Goal: Transaction & Acquisition: Purchase product/service

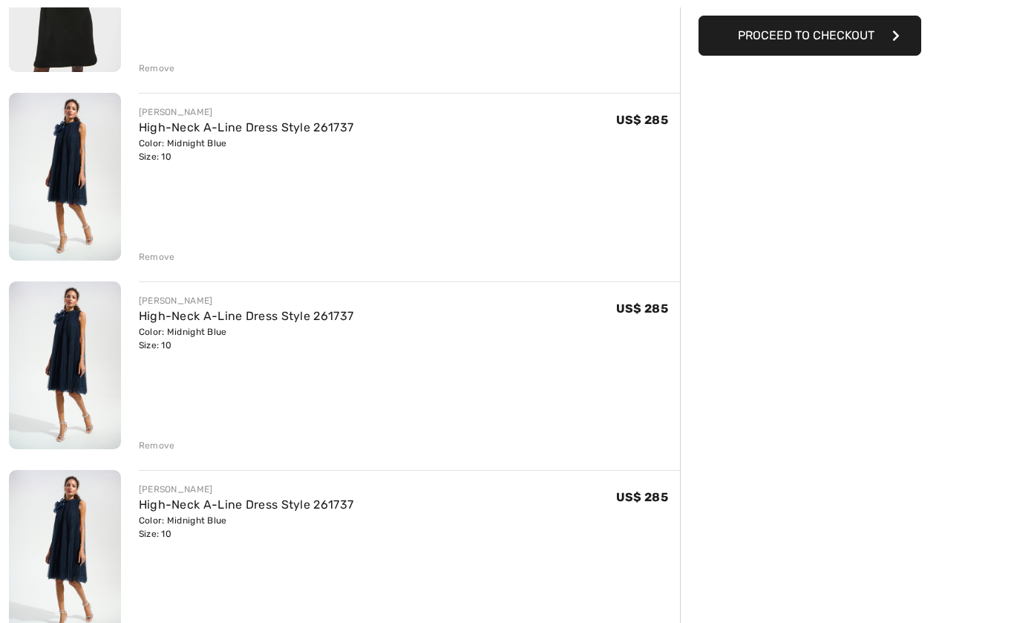
scroll to position [318, 0]
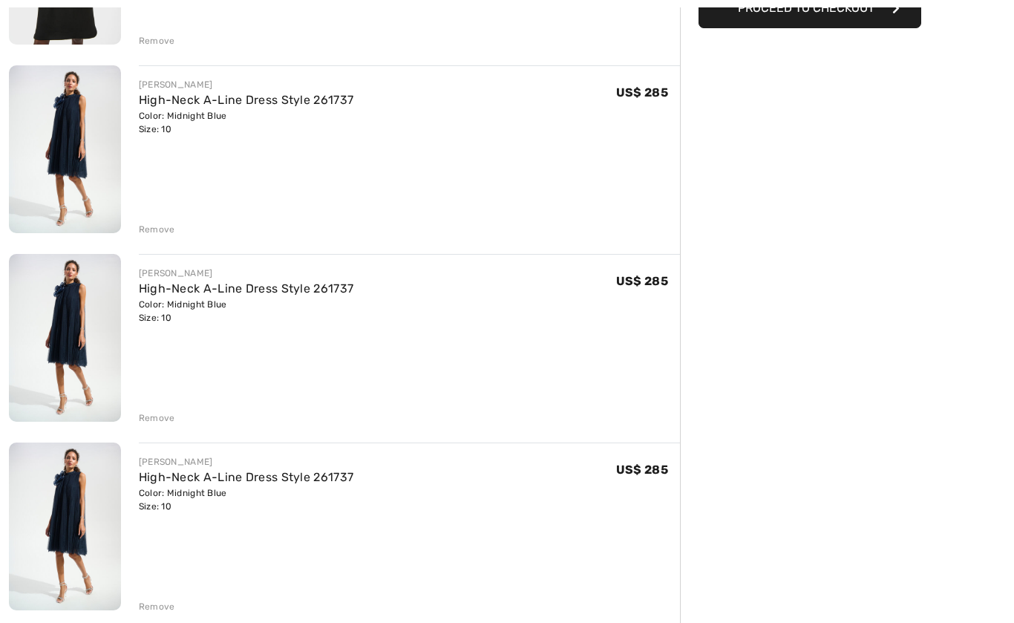
click at [162, 618] on div "JOSEPH RIBKOFF Knee-Length Shift Dress Style 254149 Color: Black Size: 10 Final…" at bounding box center [344, 402] width 671 height 1050
click at [166, 610] on div "Remove" at bounding box center [157, 606] width 36 height 13
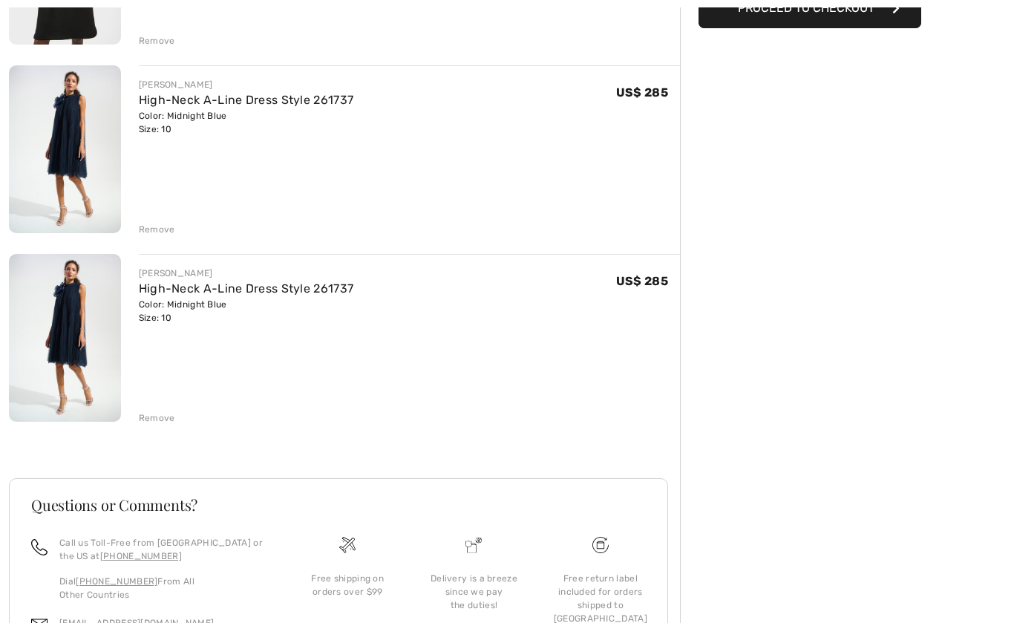
click at [167, 426] on div "JOSEPH RIBKOFF Knee-Length Shift Dress Style 254149 Color: Black Size: 10 Final…" at bounding box center [344, 307] width 671 height 861
click at [157, 418] on div "Remove" at bounding box center [157, 417] width 36 height 13
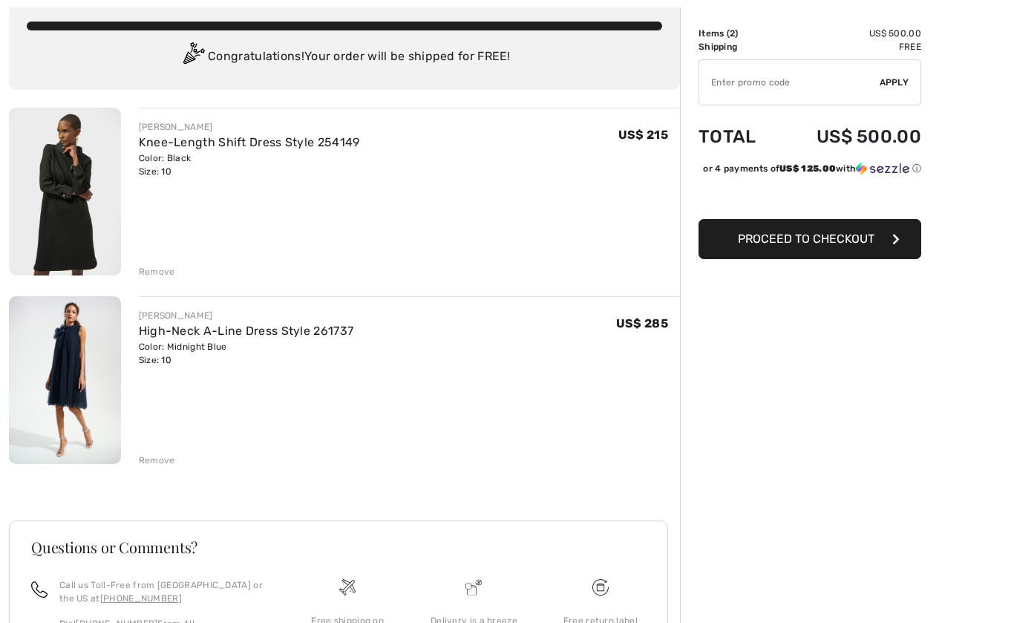
scroll to position [88, 0]
click at [835, 245] on span "Proceed to Checkout" at bounding box center [806, 238] width 137 height 14
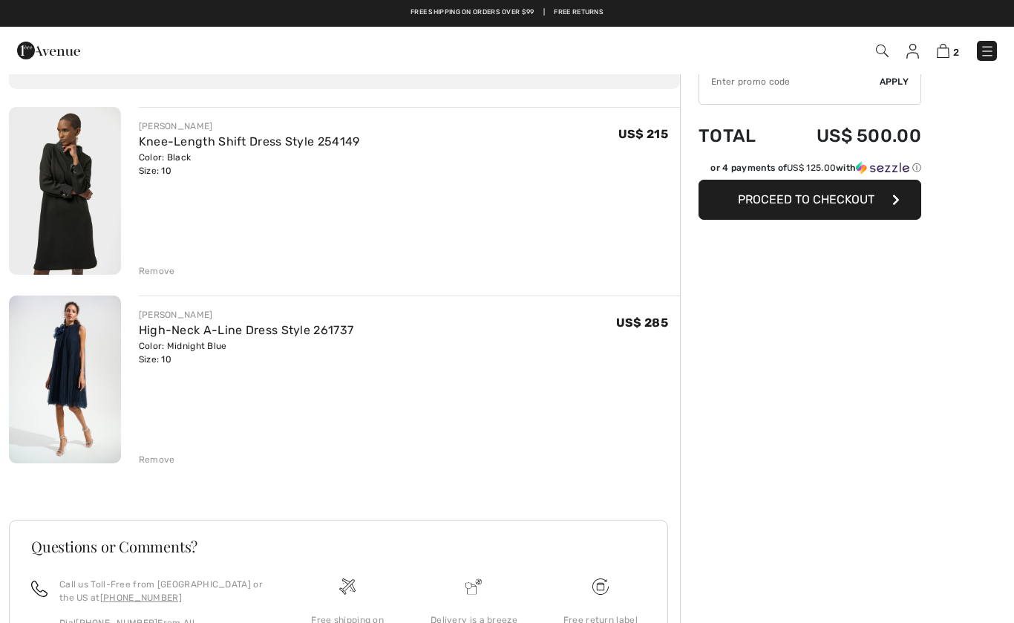
scroll to position [88, 0]
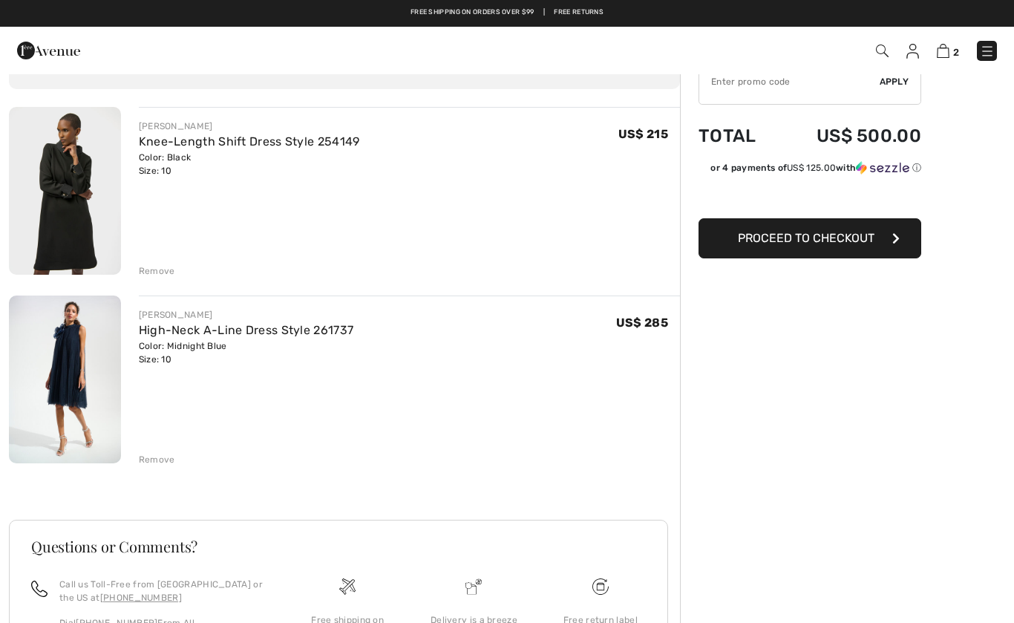
click at [761, 82] on input "TEXT" at bounding box center [789, 81] width 180 height 45
type input "FLASH15"
click at [869, 232] on span "Proceed to Checkout" at bounding box center [806, 238] width 137 height 14
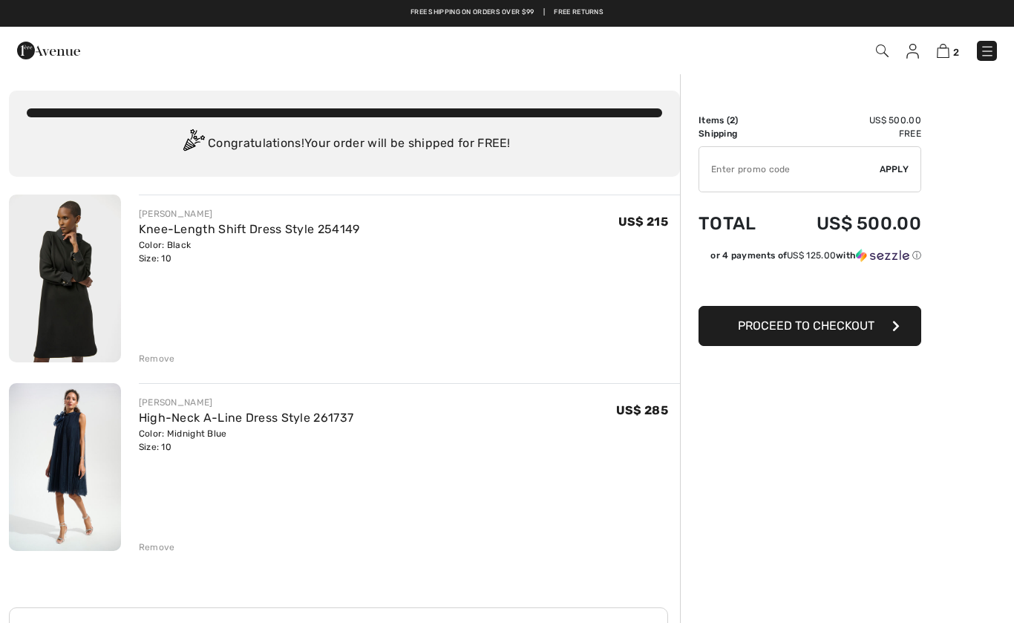
click at [730, 166] on input "TEXT" at bounding box center [789, 169] width 180 height 45
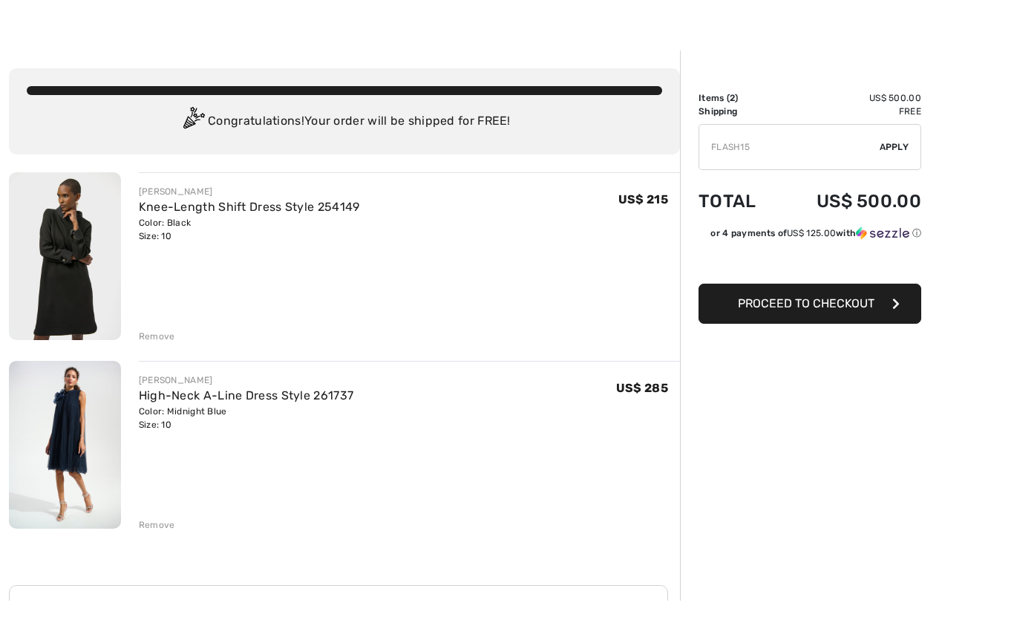
type input "FLASH15"
click at [909, 163] on span "Apply" at bounding box center [895, 169] width 30 height 13
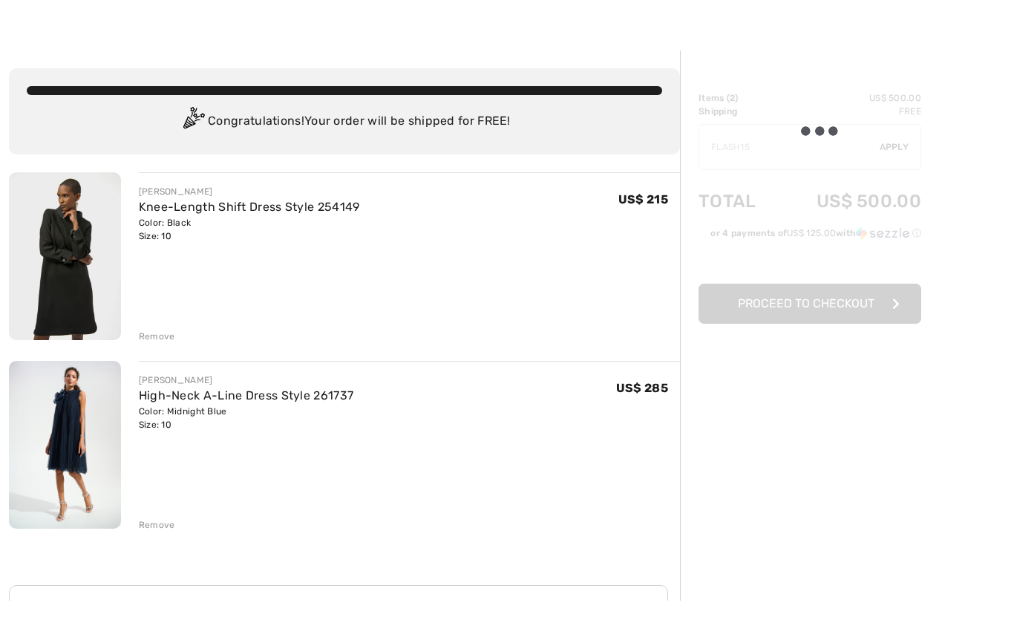
scroll to position [22, 0]
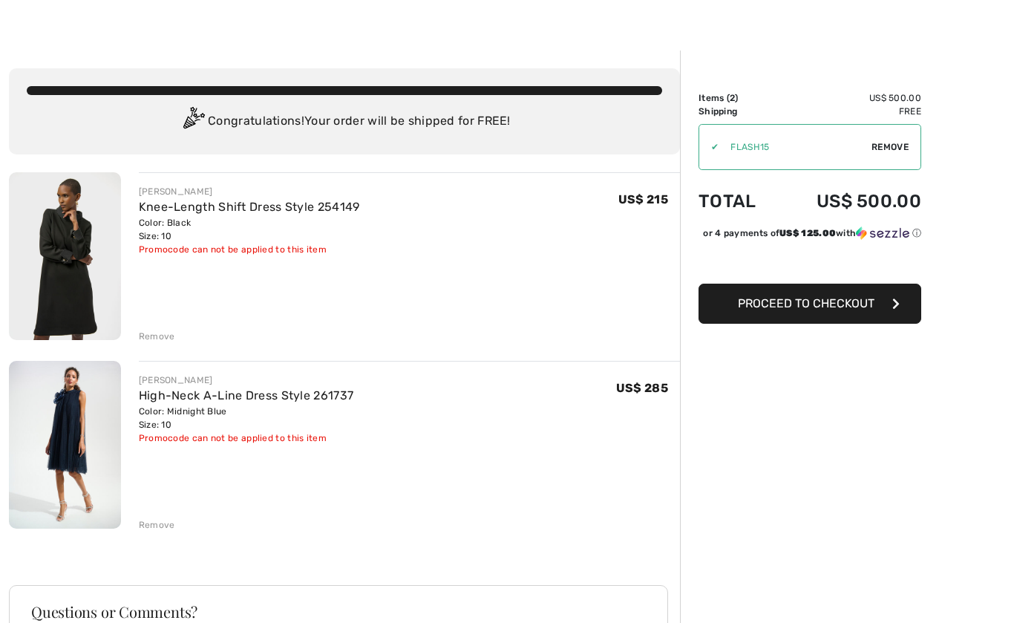
click at [845, 310] on span "Proceed to Checkout" at bounding box center [806, 303] width 137 height 14
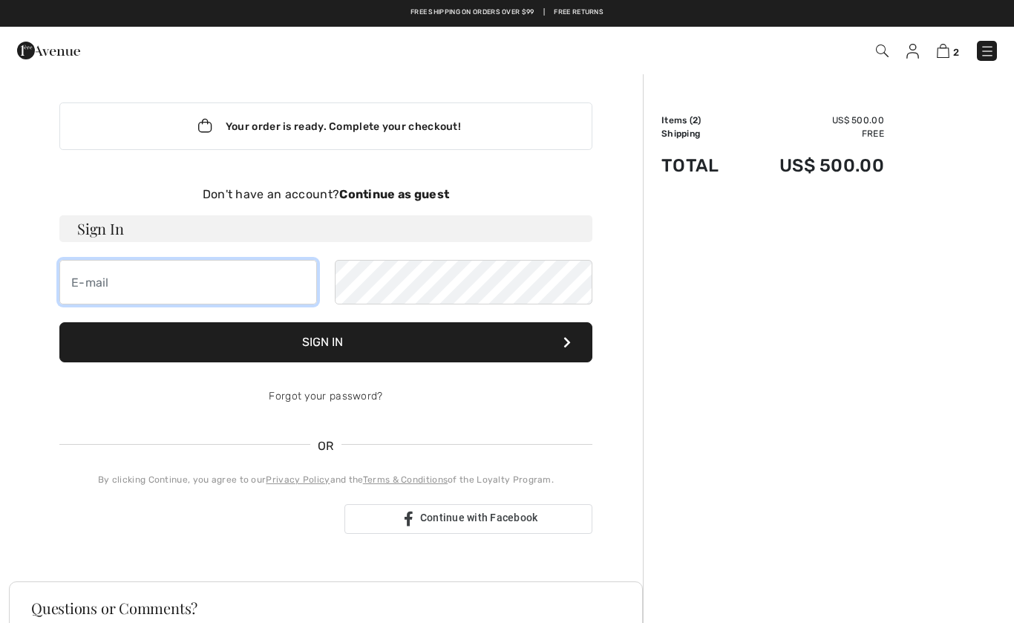
click at [251, 286] on input "email" at bounding box center [188, 282] width 258 height 45
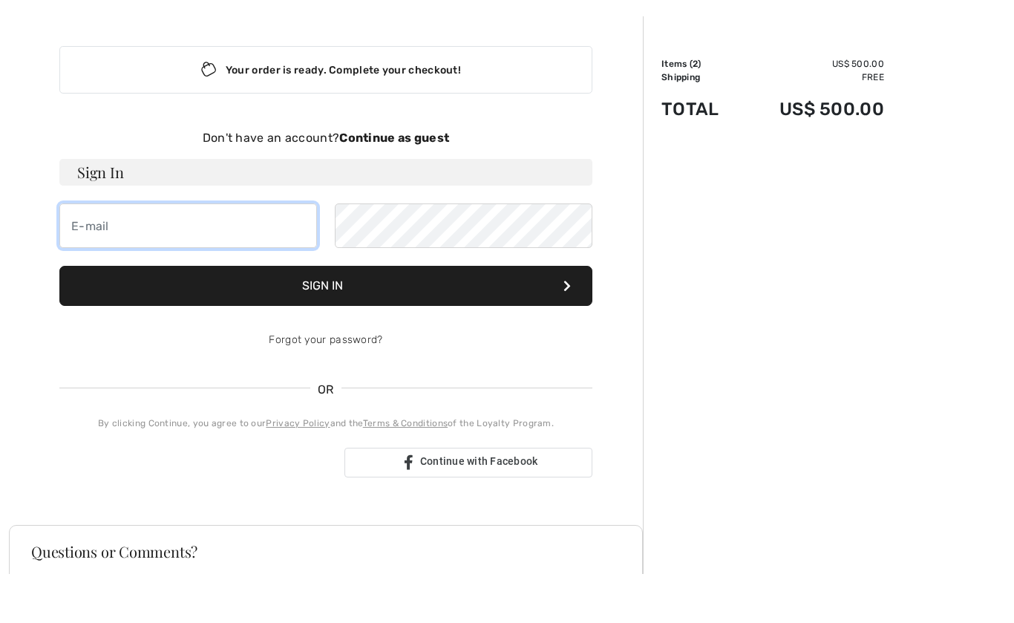
scroll to position [27, 0]
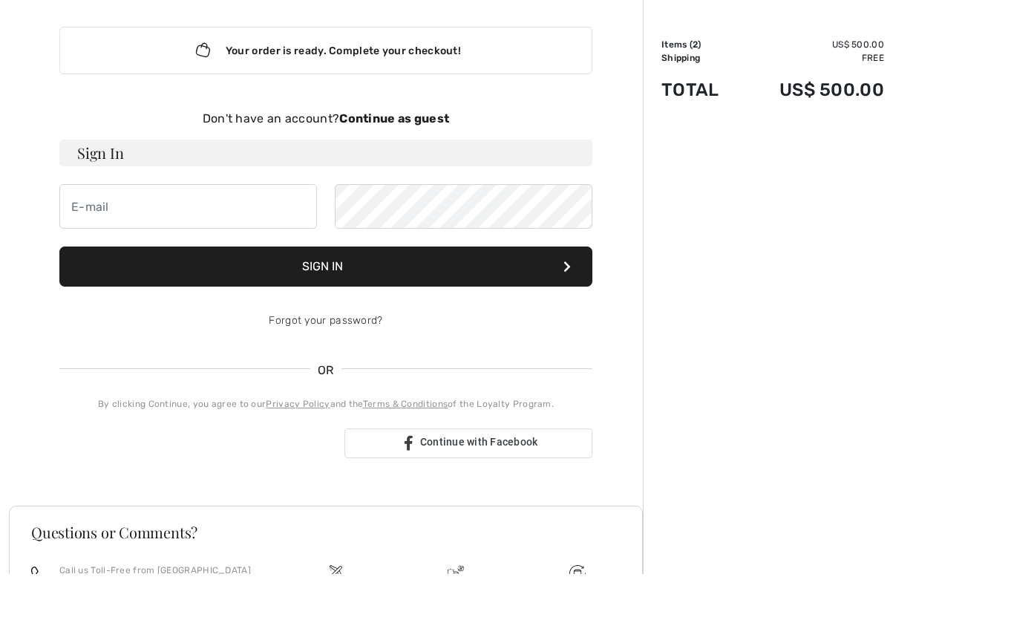
click at [299, 476] on div "Sign in with Google. Opens in new tab" at bounding box center [195, 492] width 273 height 33
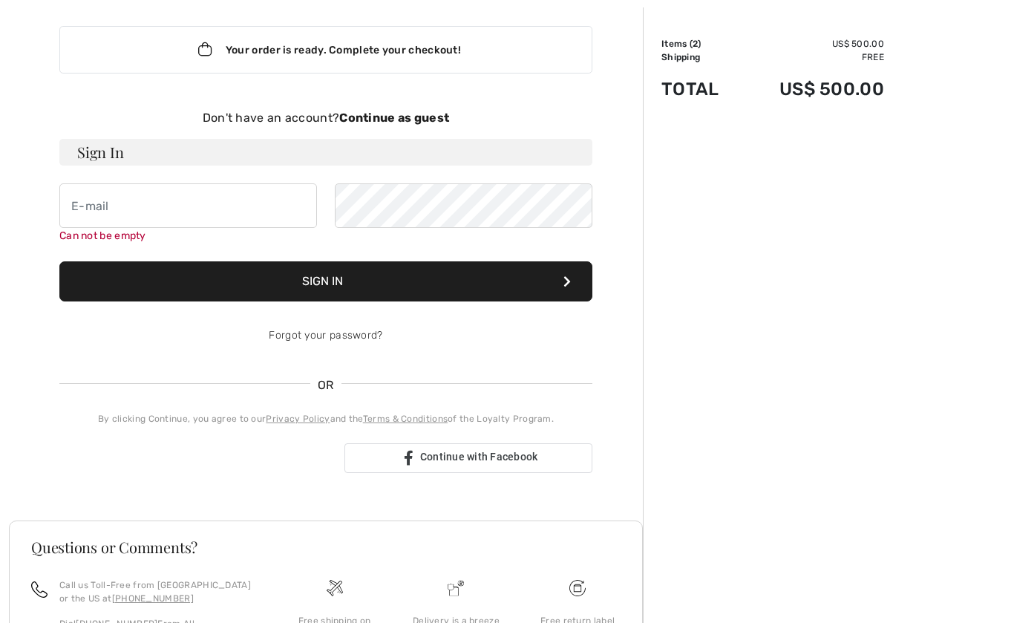
scroll to position [121, 0]
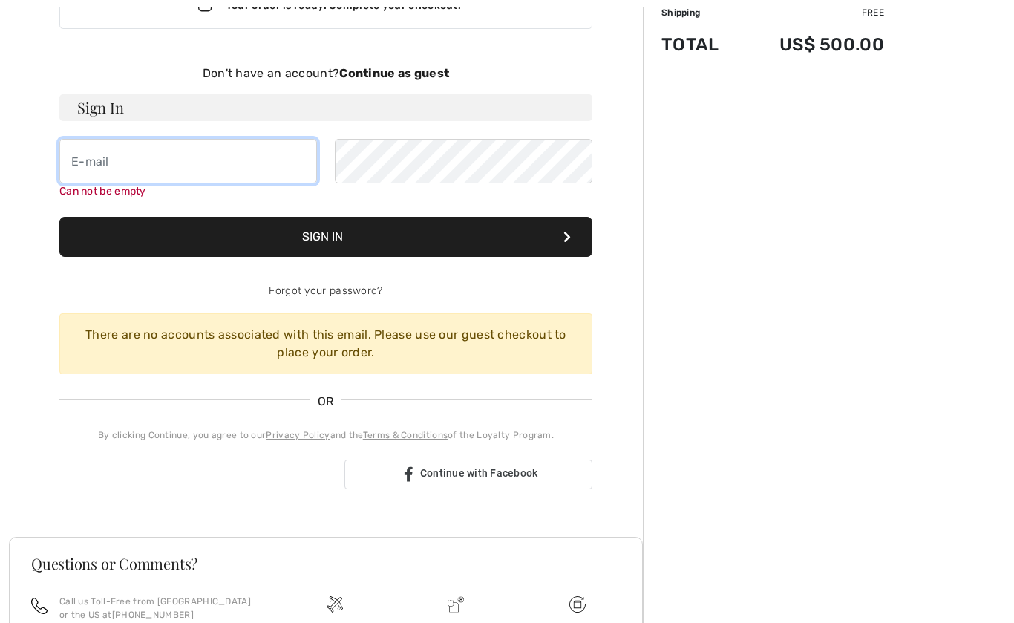
click at [175, 162] on input "email" at bounding box center [188, 161] width 258 height 45
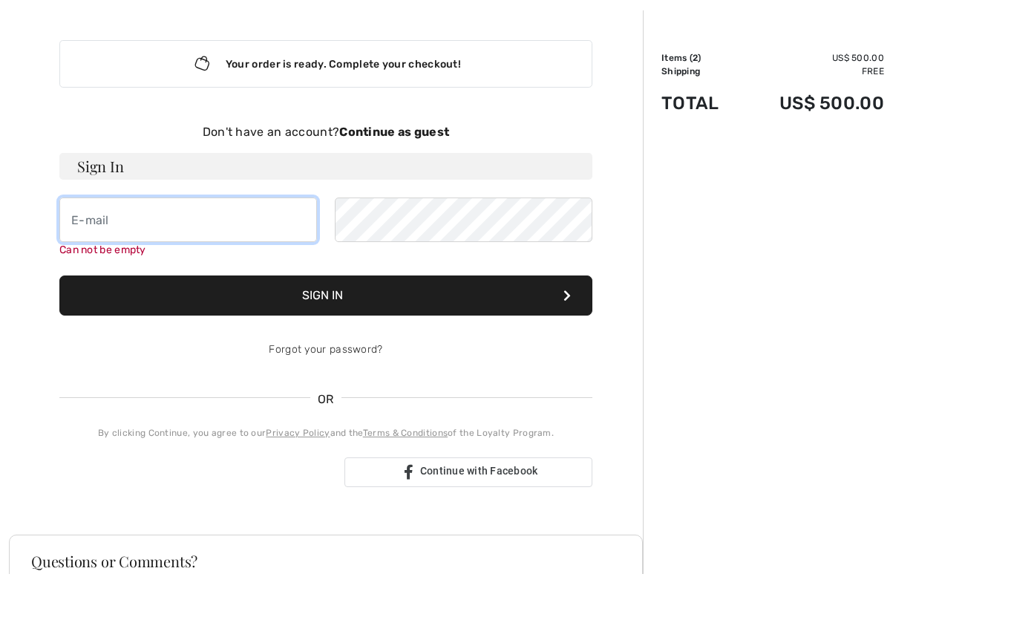
scroll to position [39, 0]
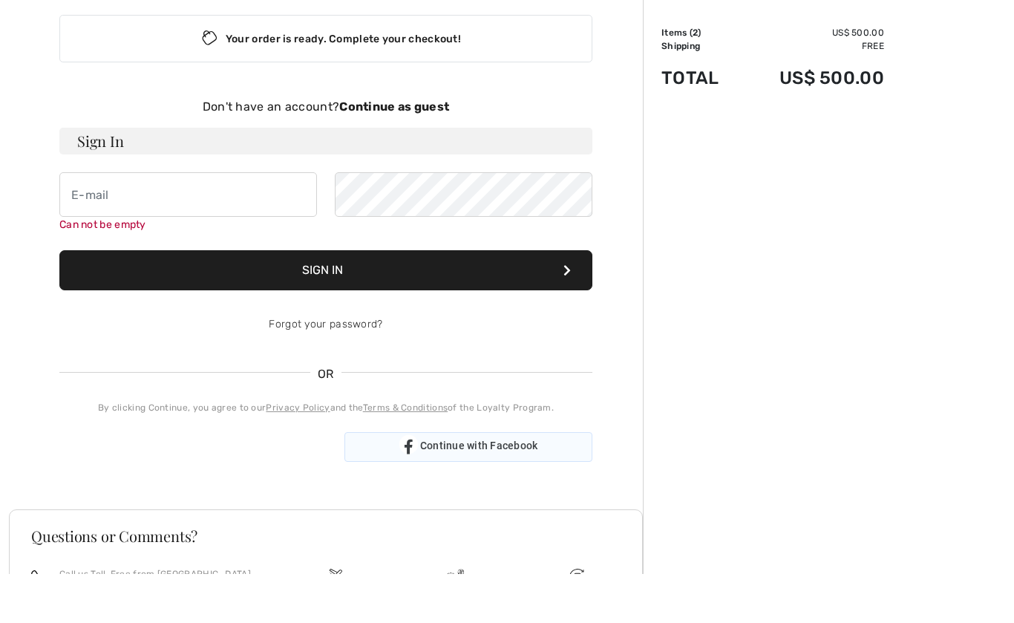
click at [470, 447] on div "Your order is ready. Complete your checkout! Don't have an account? Continue as…" at bounding box center [326, 287] width 557 height 506
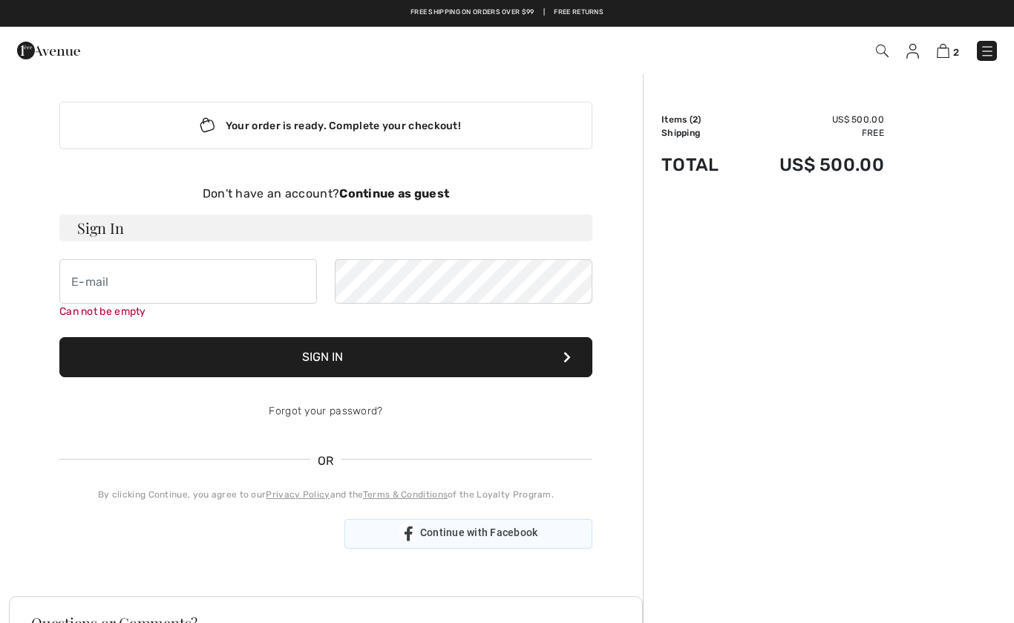
scroll to position [0, 0]
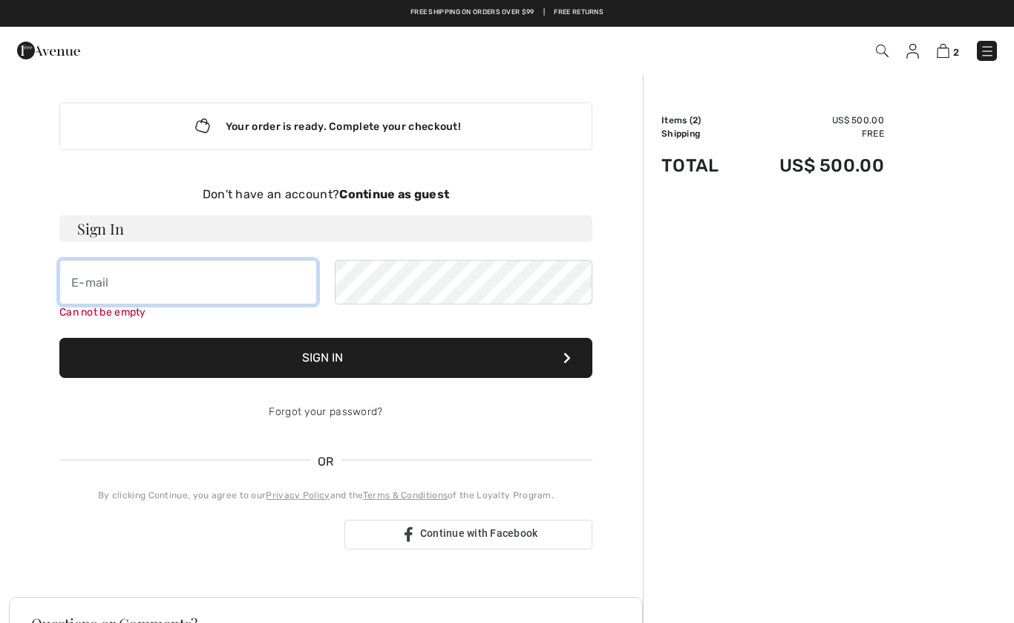
click at [286, 275] on input "email" at bounding box center [188, 282] width 258 height 45
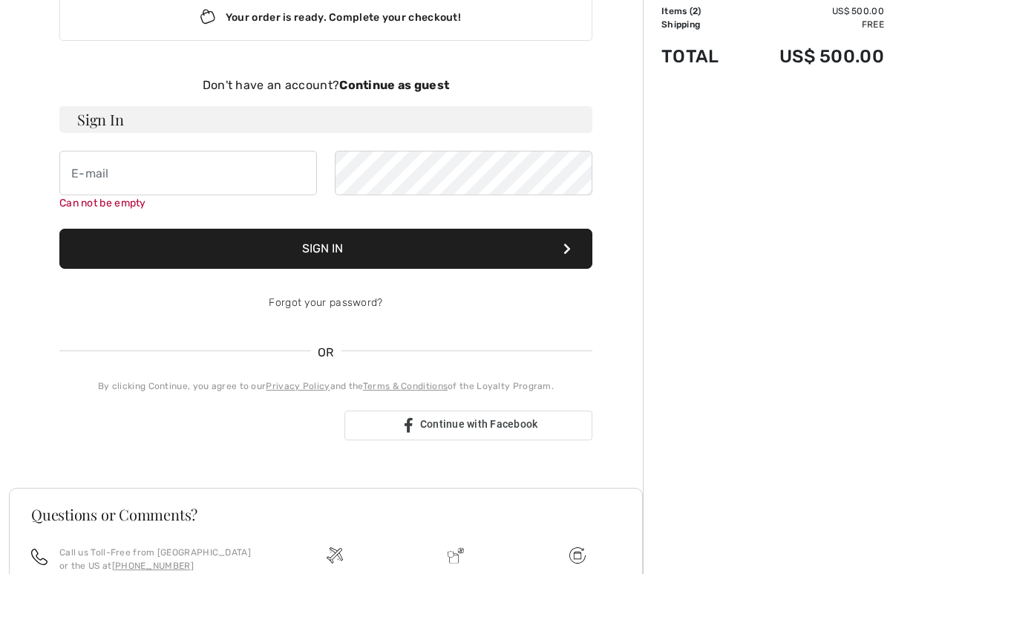
click at [149, 429] on div "Your order is ready. Complete your checkout! Don't have an account? Continue as…" at bounding box center [326, 266] width 557 height 506
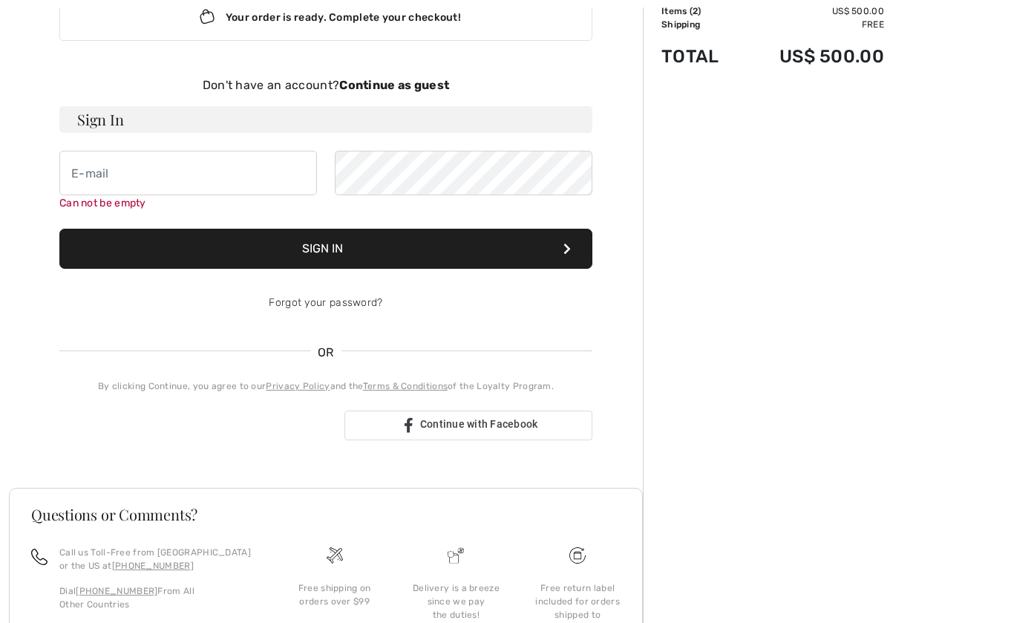
click at [209, 431] on div "Sign in with Google. Opens in new tab" at bounding box center [195, 425] width 273 height 33
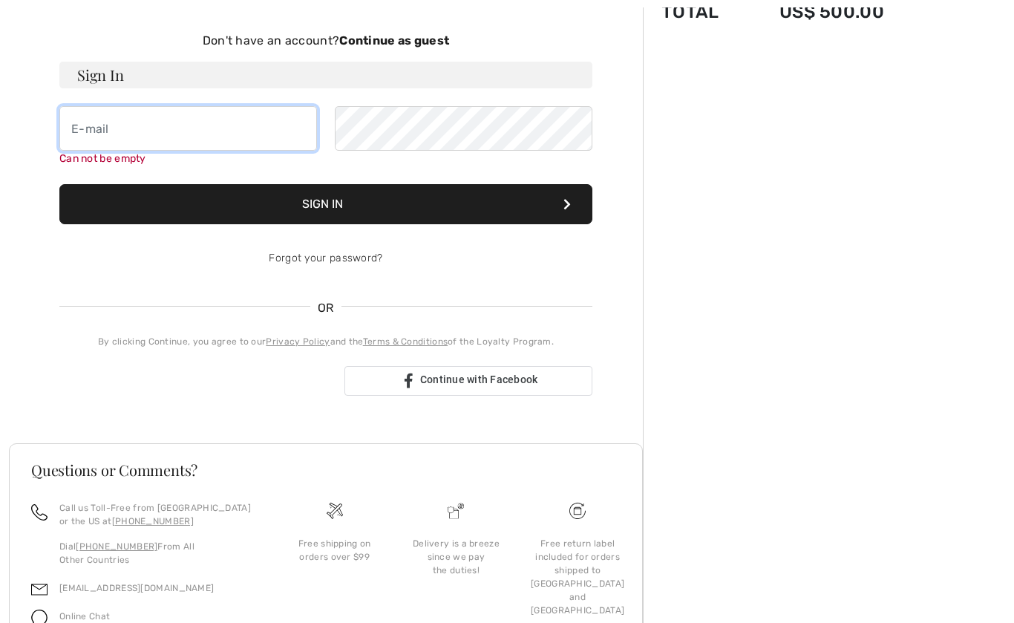
click at [187, 125] on input "email" at bounding box center [188, 128] width 258 height 45
type input "schlessinger5@sbcglobal"
click at [267, 396] on div "Sign in with Google. Opens in new tab" at bounding box center [195, 381] width 273 height 33
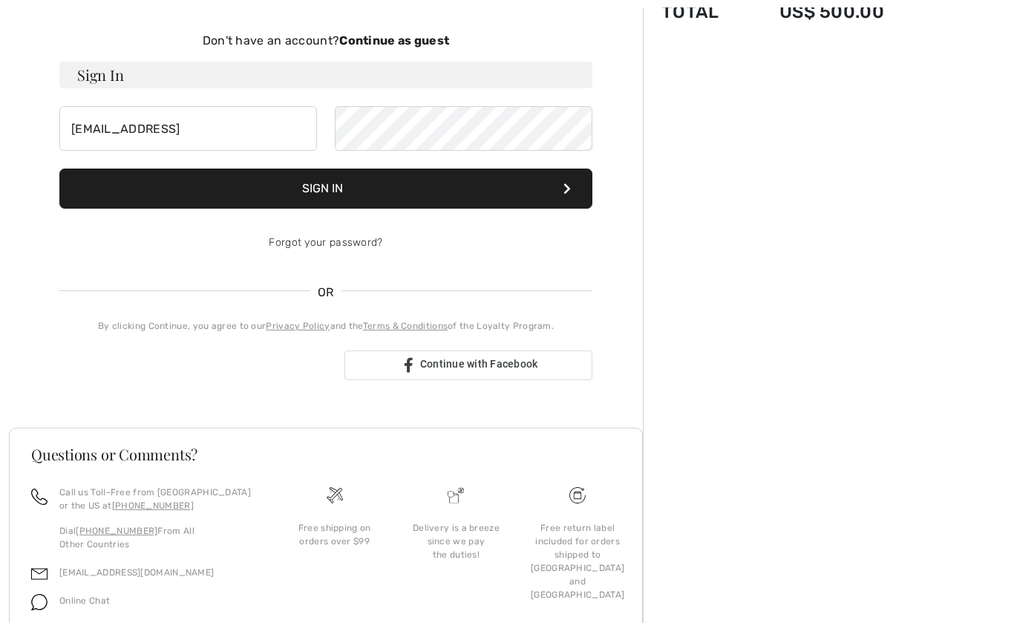
click at [304, 376] on div "Sign in with Google. Opens in new tab" at bounding box center [195, 365] width 273 height 33
click at [291, 365] on div "Sign in with Google. Opens in new tab" at bounding box center [195, 365] width 273 height 33
click at [180, 131] on input "schlessinger5@sbcglobal" at bounding box center [188, 128] width 258 height 45
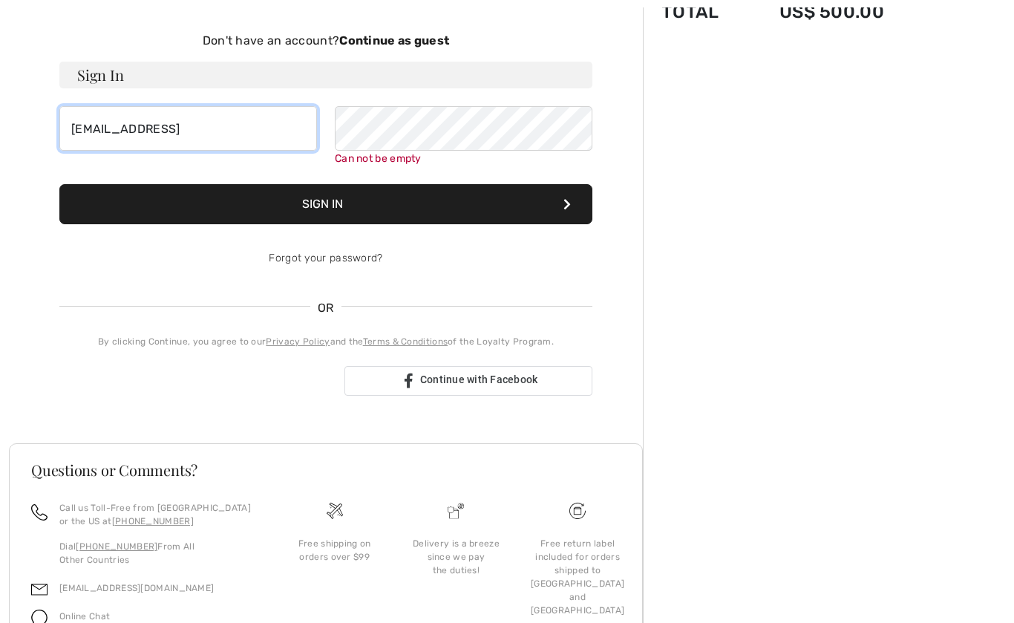
click at [174, 134] on input "schlessinger5@sbcglobal" at bounding box center [188, 128] width 258 height 45
click at [258, 390] on div "Sign in with Google. Opens in new tab" at bounding box center [195, 381] width 273 height 33
click at [247, 139] on input "email" at bounding box center [188, 128] width 258 height 45
click at [223, 134] on input "email" at bounding box center [188, 128] width 258 height 45
paste input "schlessinger5@sbcglobal"
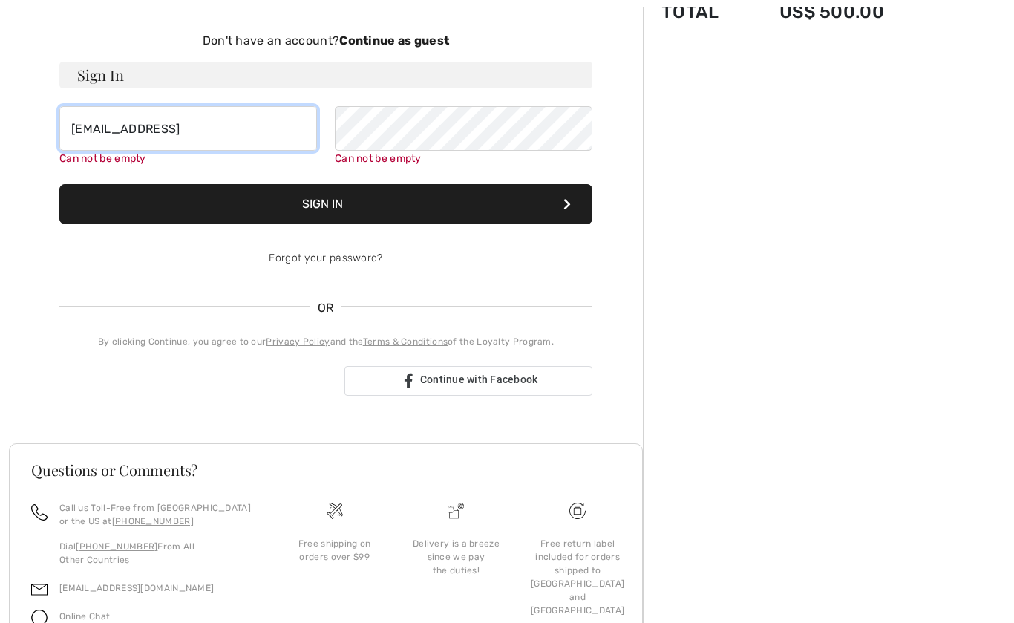
type input "schlessinger5@sbcglobal"
click at [392, 200] on button "Sign In" at bounding box center [325, 204] width 533 height 40
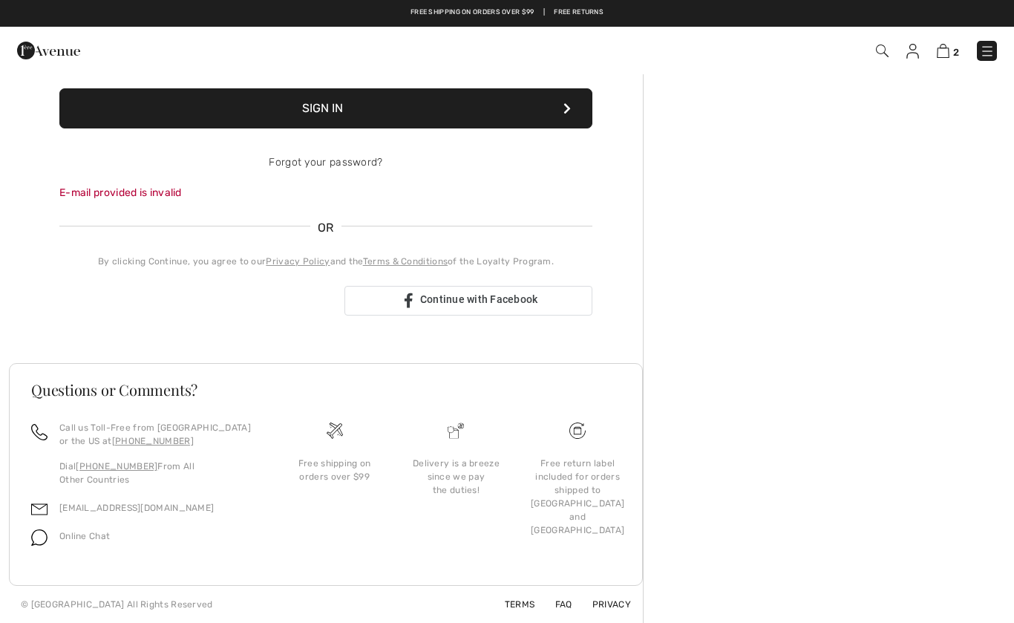
scroll to position [234, 0]
click at [267, 297] on div "Sign in with Google. Opens in new tab" at bounding box center [195, 300] width 273 height 33
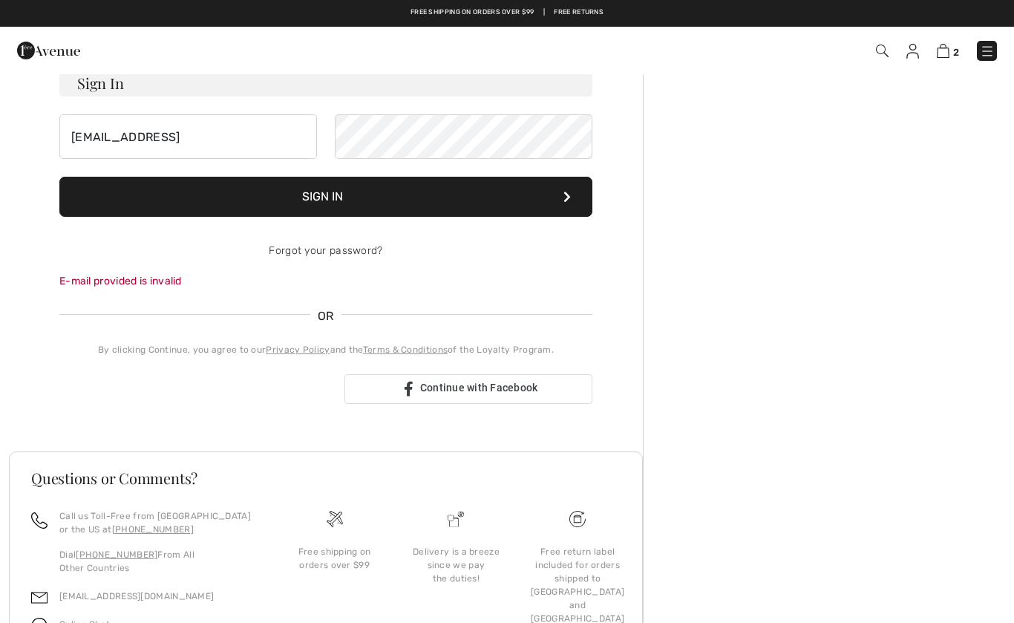
scroll to position [145, 0]
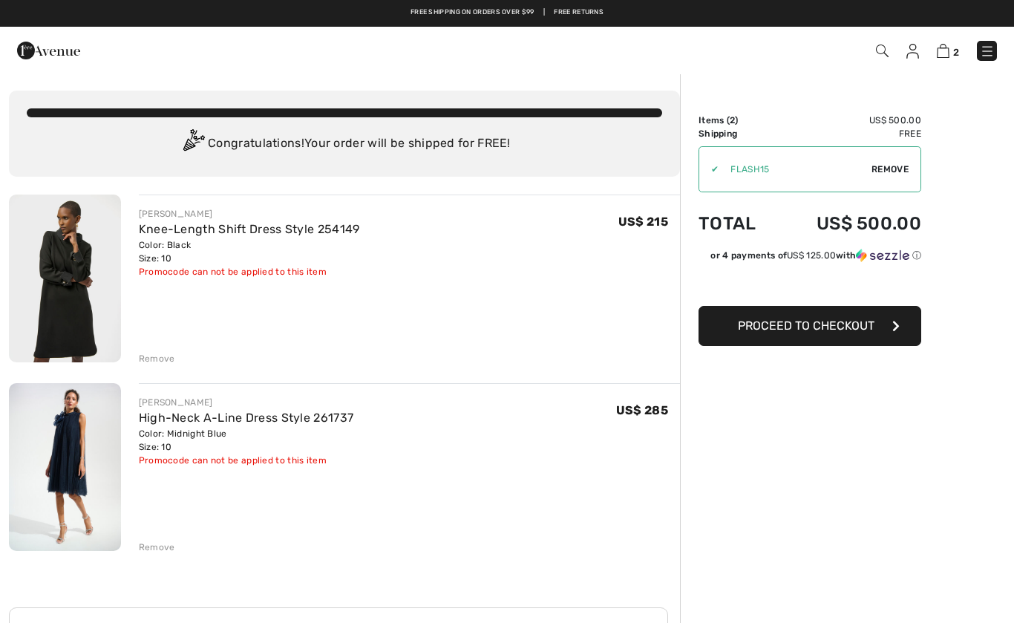
click at [846, 332] on span "Proceed to Checkout" at bounding box center [806, 325] width 137 height 14
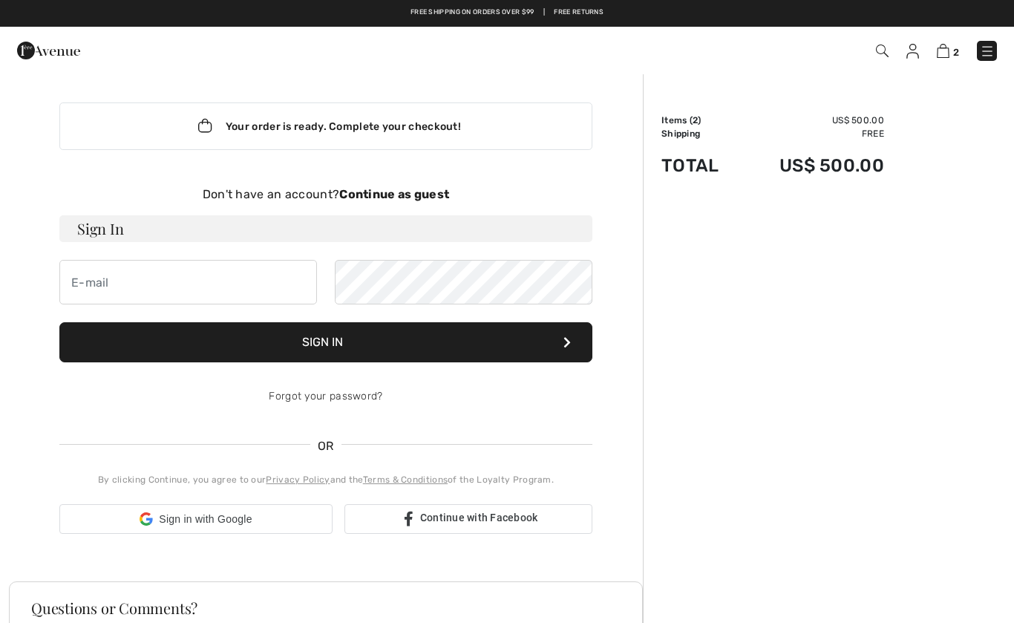
checkbox input "true"
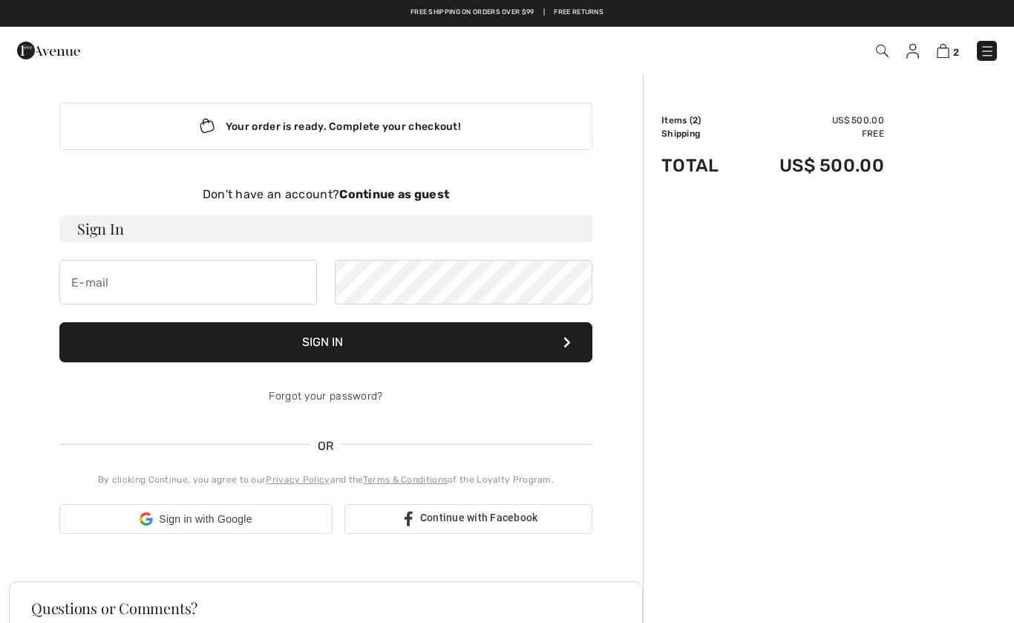
checkbox input "true"
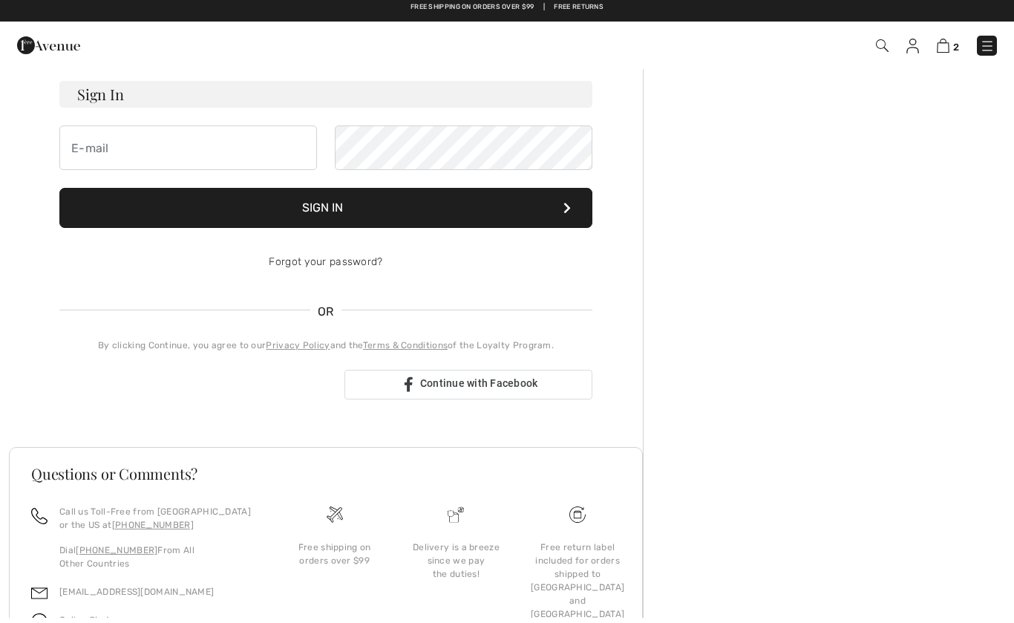
scroll to position [129, 0]
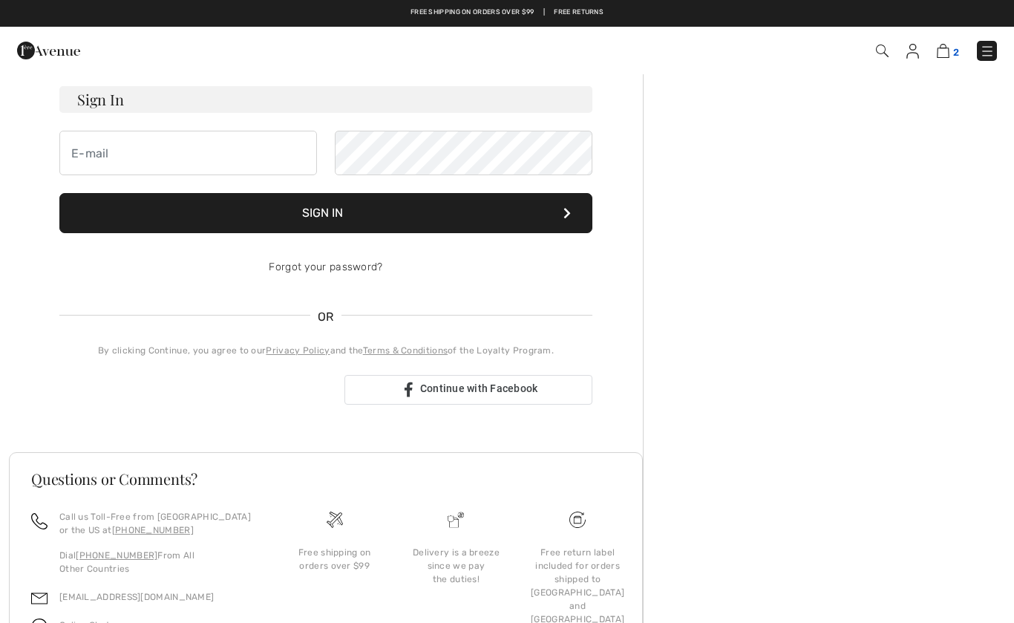
click at [945, 54] on img at bounding box center [943, 51] width 13 height 14
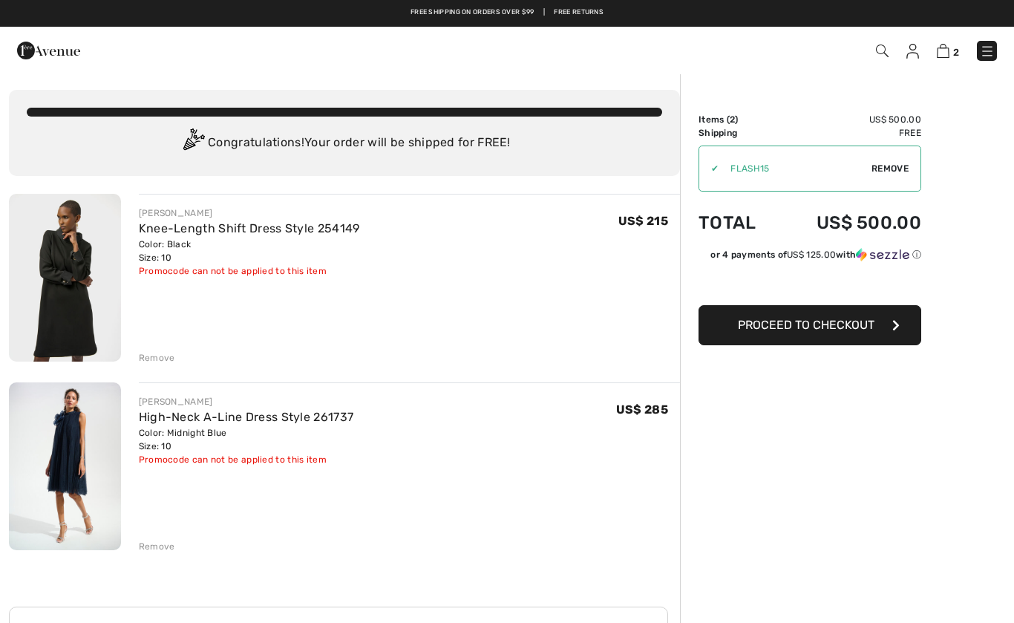
click at [864, 336] on button "Proceed to Checkout" at bounding box center [810, 325] width 223 height 40
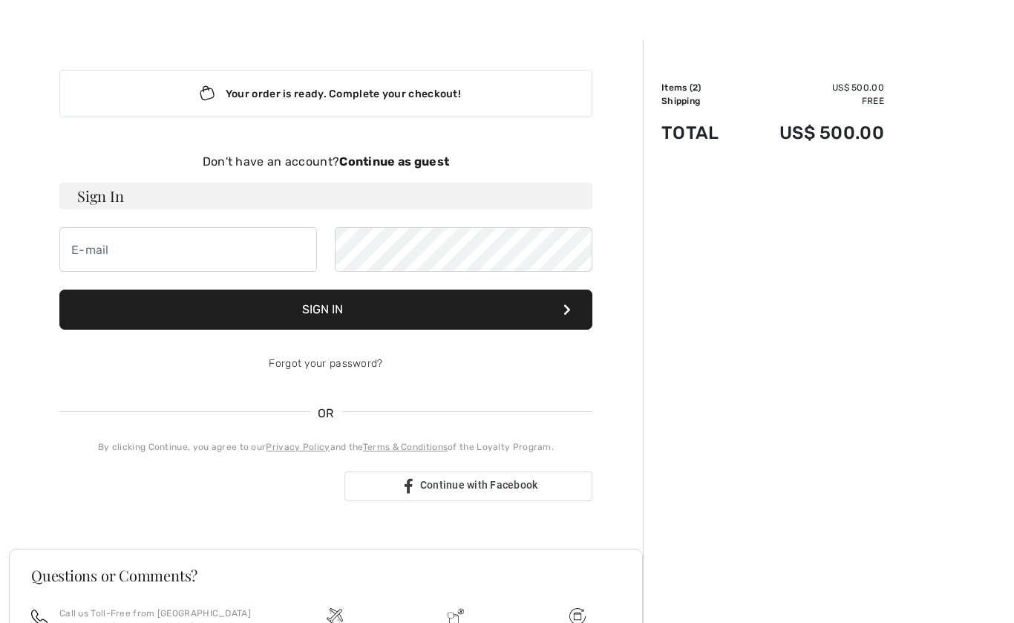
scroll to position [33, 0]
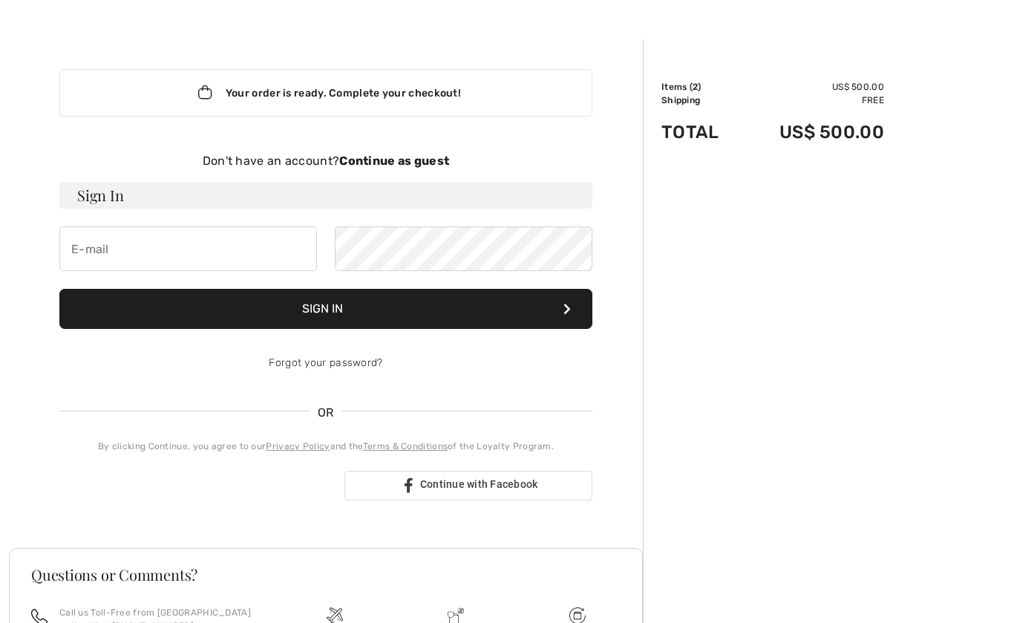
click at [261, 488] on div "Sign in with Google. Opens in new tab" at bounding box center [195, 485] width 273 height 33
